Goal: Information Seeking & Learning: Compare options

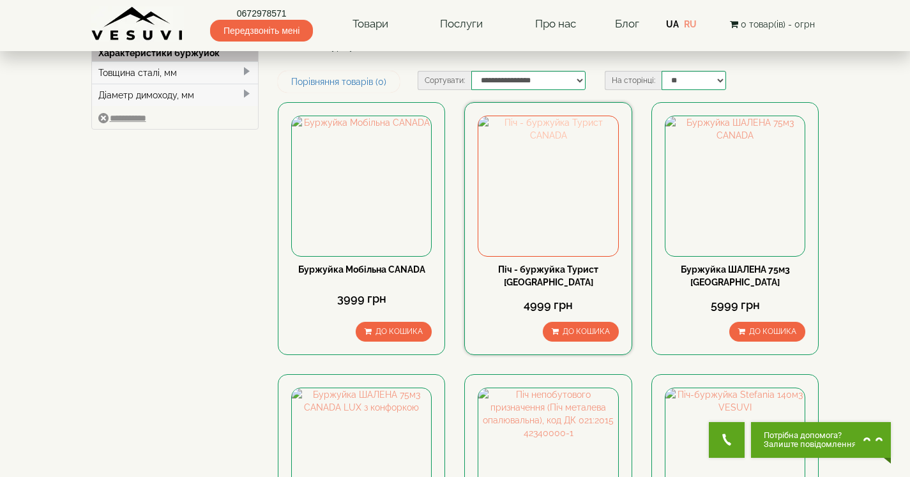
scroll to position [72, 0]
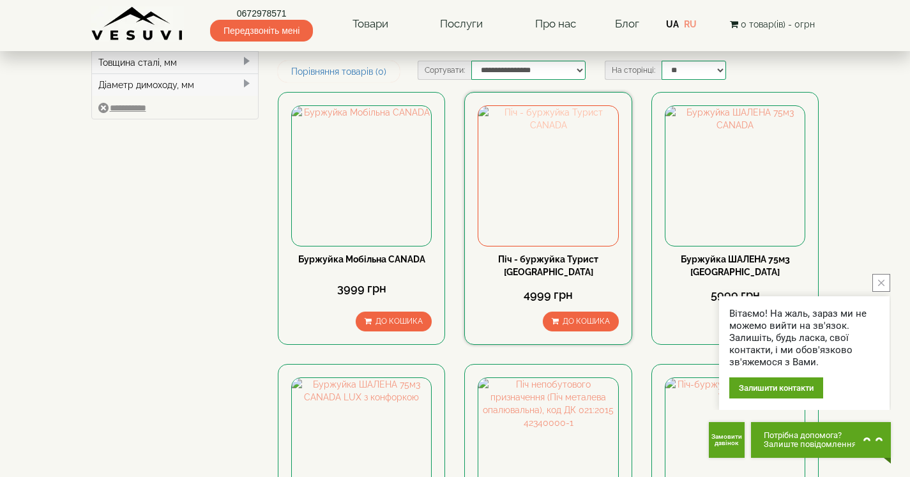
click at [556, 180] on img at bounding box center [547, 175] width 139 height 139
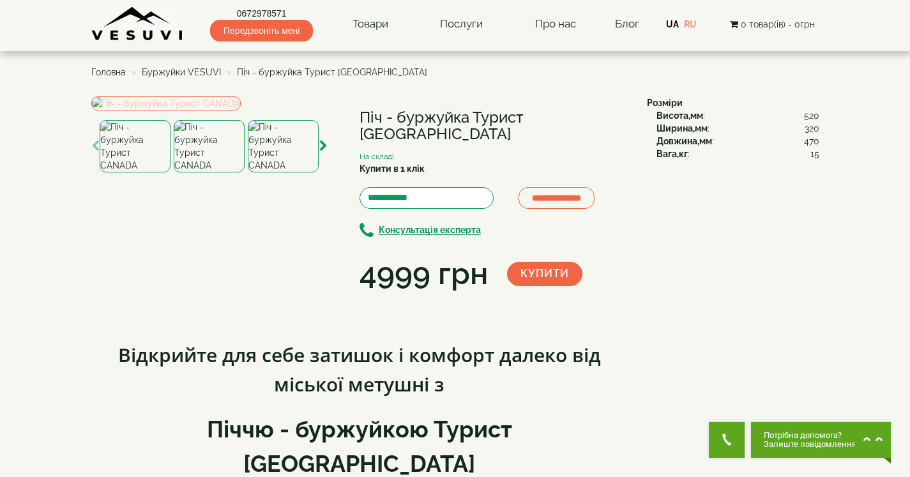
click at [241, 110] on img at bounding box center [165, 103] width 149 height 14
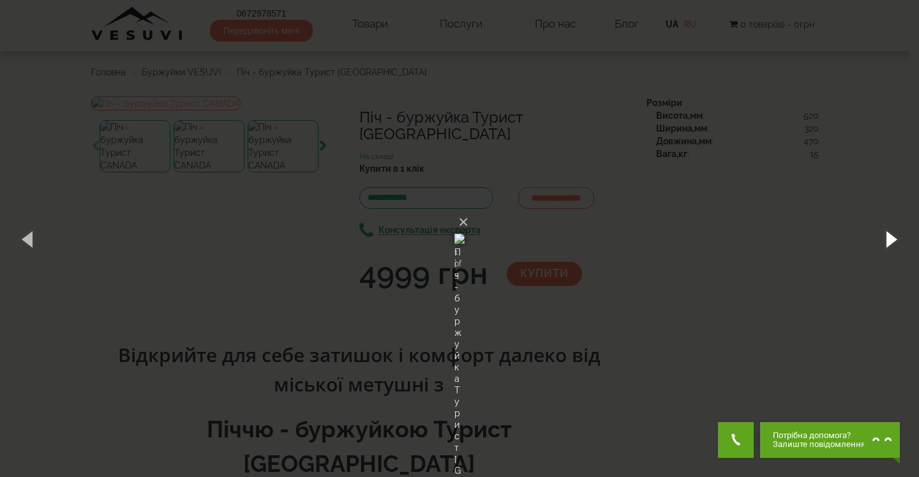
click at [889, 239] on button "button" at bounding box center [890, 239] width 57 height 70
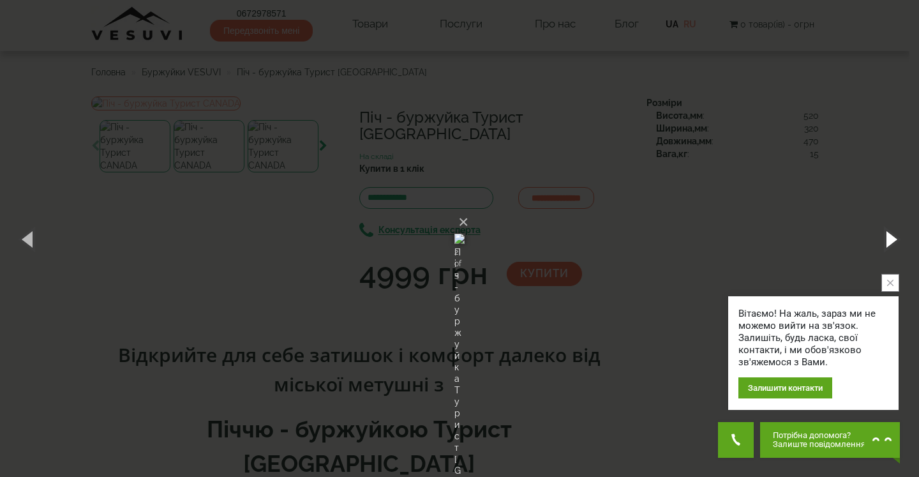
click at [888, 238] on button "button" at bounding box center [890, 239] width 57 height 70
click at [887, 238] on button "button" at bounding box center [890, 239] width 57 height 70
click at [885, 238] on button "button" at bounding box center [890, 239] width 57 height 70
click at [878, 239] on button "button" at bounding box center [890, 239] width 57 height 70
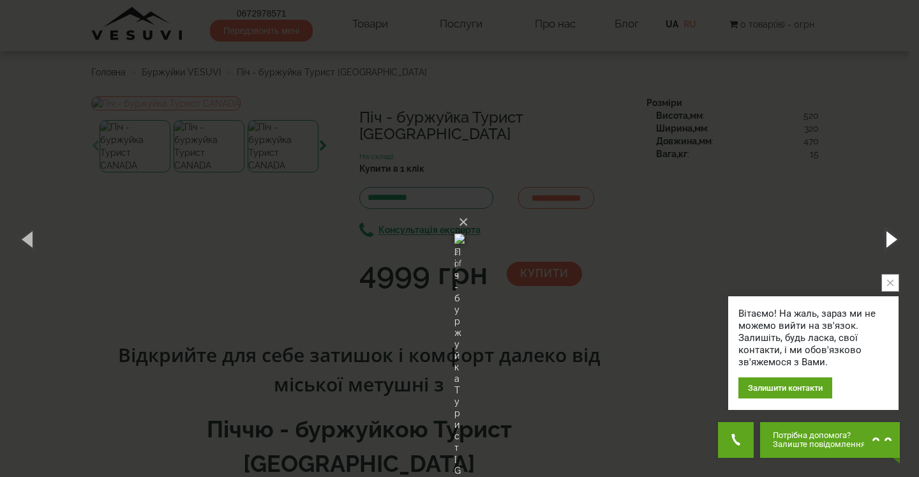
click at [875, 239] on button "button" at bounding box center [890, 239] width 57 height 70
click at [869, 239] on button "button" at bounding box center [890, 239] width 57 height 70
click at [856, 240] on div "× Піч - буржуйка Турист CANADA 4 of 5 Loading..." at bounding box center [459, 238] width 919 height 477
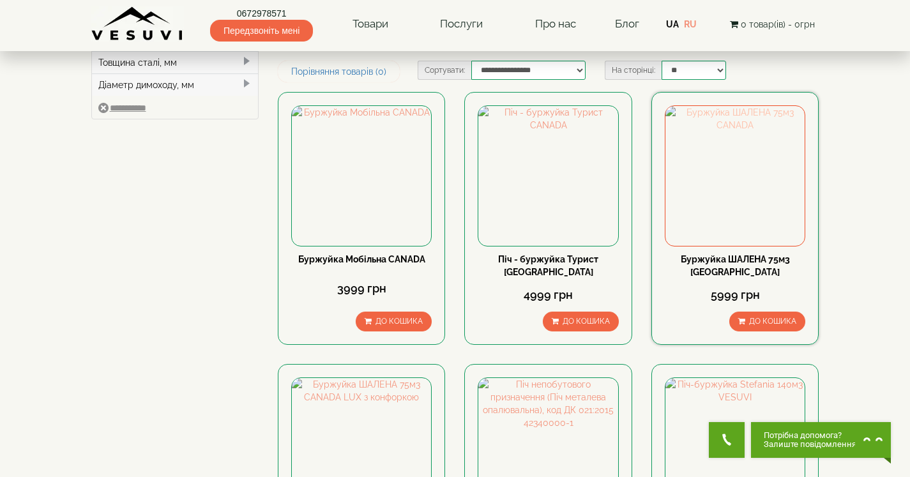
click at [723, 215] on img at bounding box center [734, 175] width 139 height 139
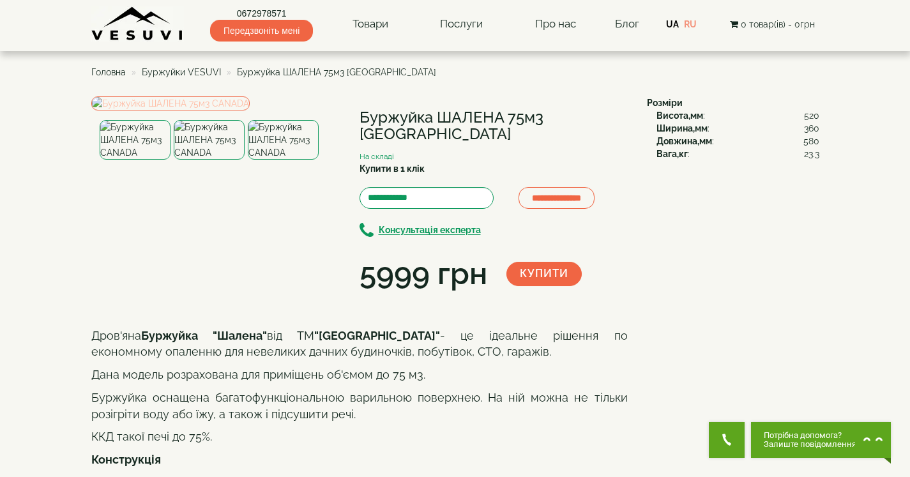
click at [227, 110] on img at bounding box center [170, 103] width 158 height 14
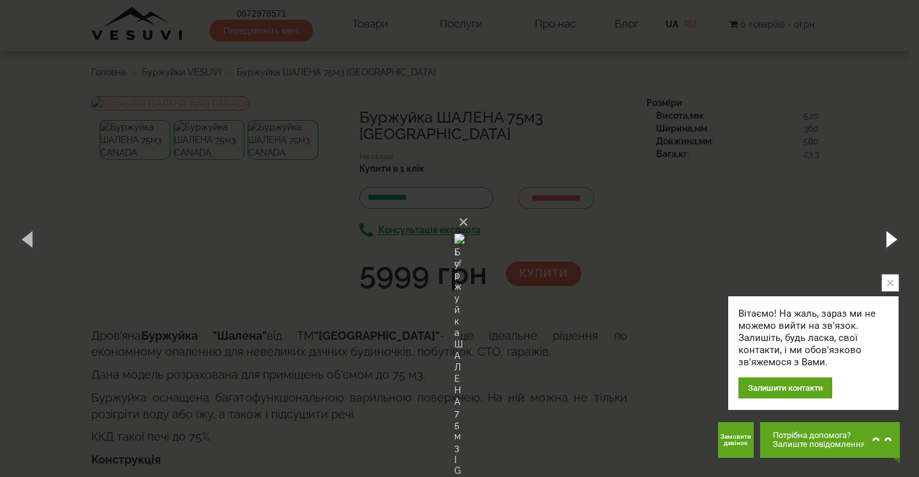
click at [888, 241] on button "button" at bounding box center [890, 239] width 57 height 70
click at [887, 241] on button "button" at bounding box center [890, 239] width 57 height 70
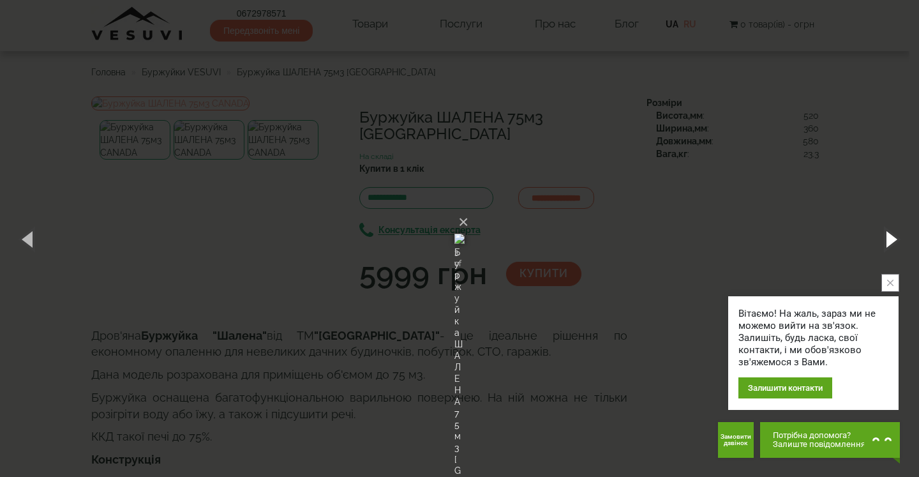
click at [887, 241] on button "button" at bounding box center [890, 239] width 57 height 70
click at [887, 242] on button "button" at bounding box center [890, 239] width 57 height 70
click at [889, 239] on button "button" at bounding box center [890, 239] width 57 height 70
click at [887, 239] on button "button" at bounding box center [890, 239] width 57 height 70
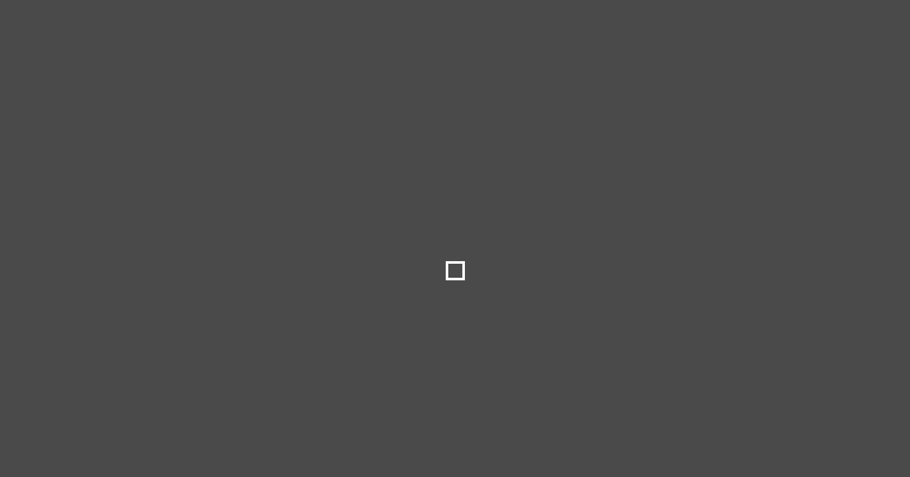
select select
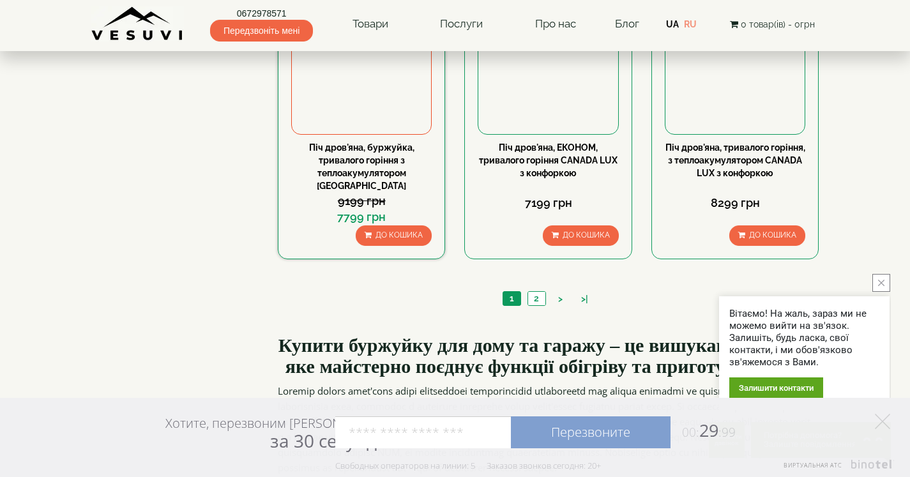
scroll to position [1309, 0]
